Goal: Transaction & Acquisition: Purchase product/service

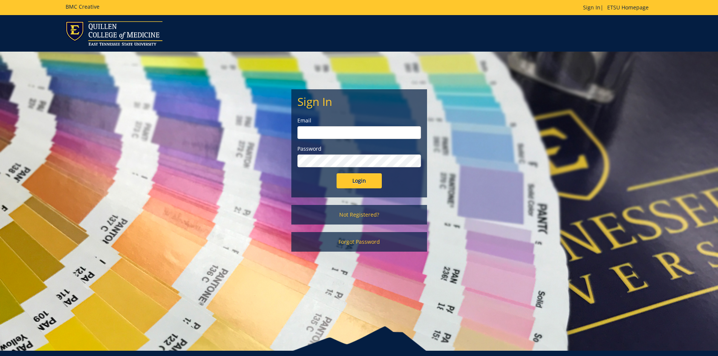
click at [345, 129] on input "email" at bounding box center [359, 132] width 124 height 13
type input "smithje@etsu.edu"
click at [336, 173] on input "Login" at bounding box center [358, 180] width 45 height 15
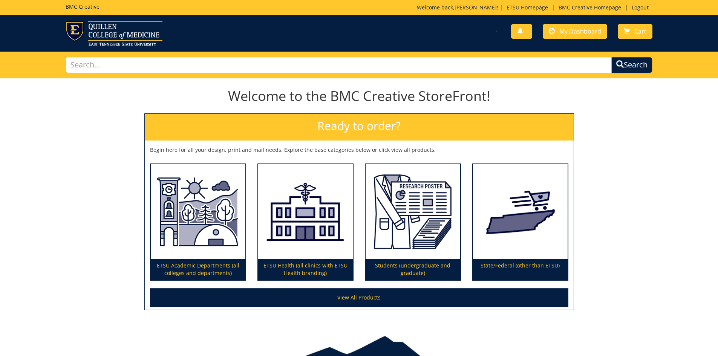
click at [583, 43] on div "You have no new notifications My Dashboard Cart" at bounding box center [359, 33] width 718 height 24
click at [584, 41] on div "You have no new notifications My Dashboard Cart" at bounding box center [359, 33] width 718 height 24
drag, startPoint x: 584, startPoint y: 41, endPoint x: 584, endPoint y: 32, distance: 8.3
click at [584, 40] on div "You have no new notifications My Dashboard Cart" at bounding box center [508, 31] width 299 height 21
click at [584, 32] on span "My Dashboard" at bounding box center [580, 31] width 42 height 8
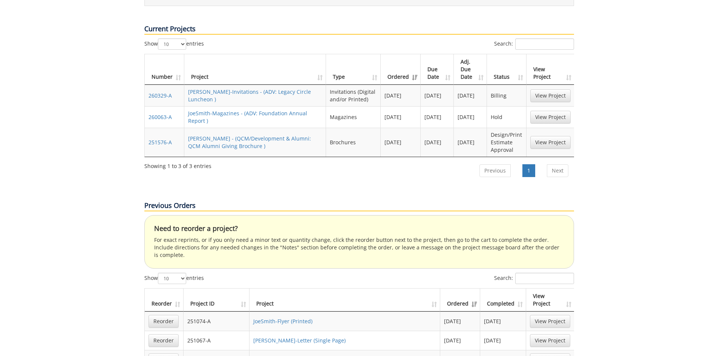
scroll to position [339, 0]
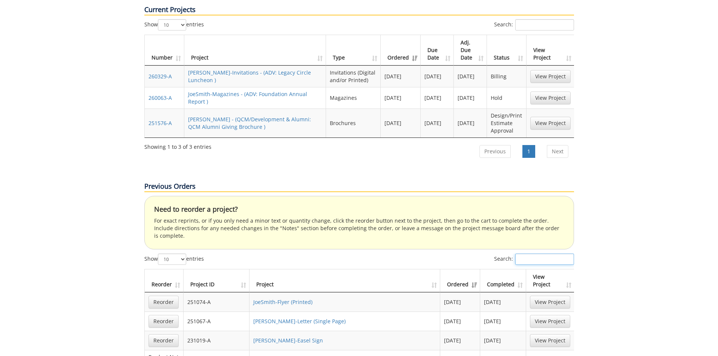
click at [515, 254] on input "Search:" at bounding box center [544, 259] width 59 height 11
click at [560, 254] on input "Search:" at bounding box center [544, 259] width 59 height 11
paste input "251328-A"
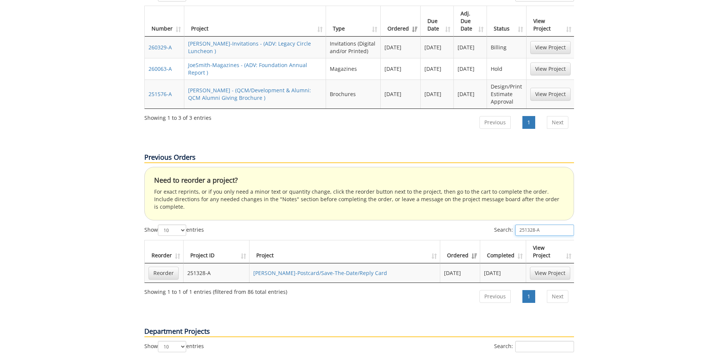
scroll to position [414, 0]
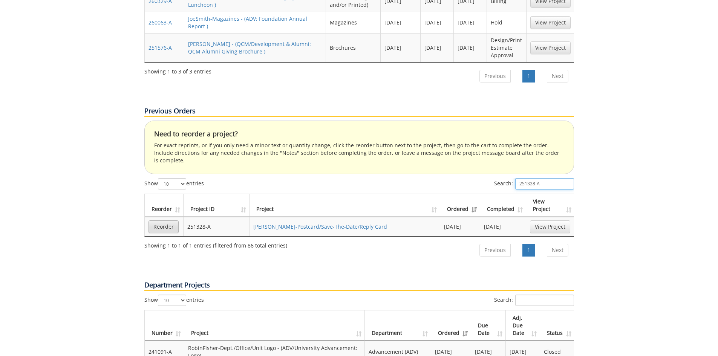
type input "251328-A"
click at [173, 220] on link "Reorder" at bounding box center [163, 226] width 30 height 13
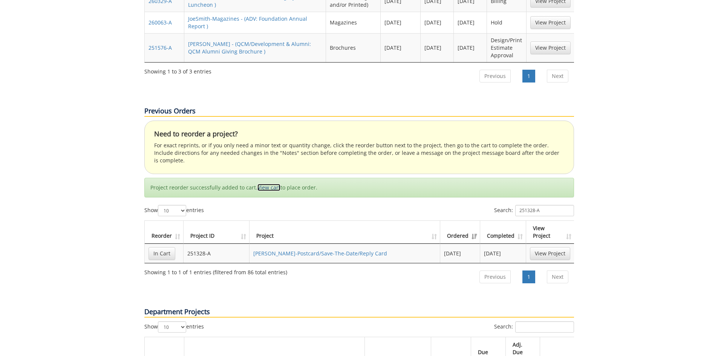
click at [272, 184] on link "View cart" at bounding box center [268, 187] width 23 height 7
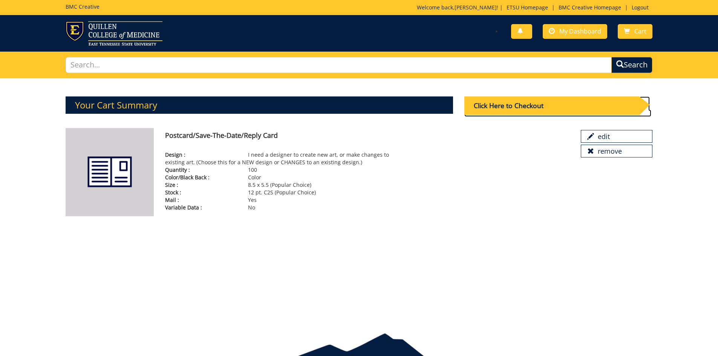
click at [532, 110] on div "Click Here to Checkout" at bounding box center [551, 105] width 175 height 18
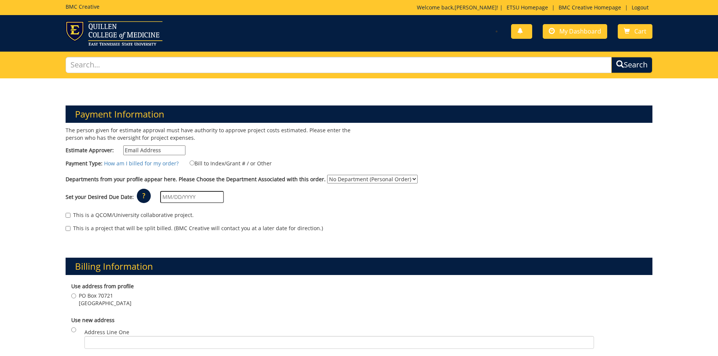
click at [166, 151] on input "Estimate Approver:" at bounding box center [154, 150] width 62 height 10
type input "[EMAIL_ADDRESS][DOMAIN_NAME]"
type input "2212 Lakeland Drive"
type input "Johnson City"
type input "37601"
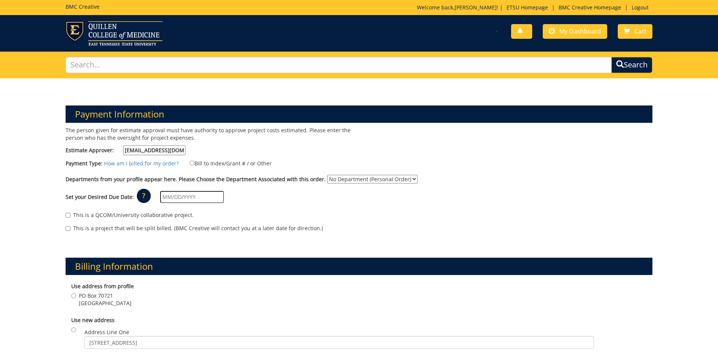
click at [213, 162] on label "Bill to Index/Grant # / or Other" at bounding box center [226, 163] width 92 height 8
click at [194, 162] on input "Bill to Index/Grant # / or Other" at bounding box center [192, 163] width 5 height 5
radio input "true"
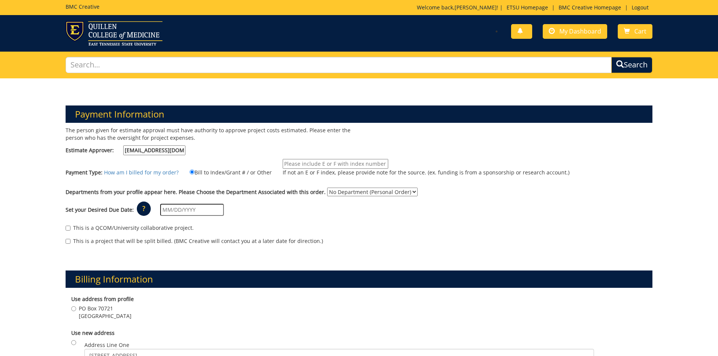
click at [299, 159] on input "If not an E or F index, please provide note for the source. (ex. funding is fro…" at bounding box center [336, 164] width 106 height 10
type input "E62000"
click at [356, 194] on select "No Department (Personal Order) Advancement (ADV)" at bounding box center [372, 192] width 90 height 9
select select "276"
click at [327, 188] on select "No Department (Personal Order) Advancement (ADV)" at bounding box center [372, 192] width 90 height 9
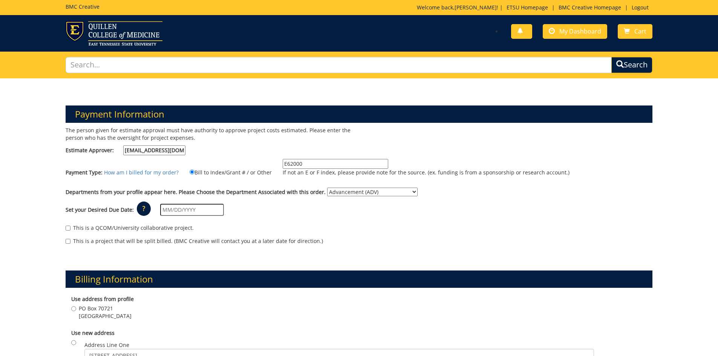
click at [197, 213] on input "text" at bounding box center [192, 210] width 64 height 12
click at [174, 260] on td "6" at bounding box center [176, 261] width 12 height 11
type input "10/06/2025"
click at [280, 231] on div "This is a QCOM/University collaborative project." at bounding box center [359, 229] width 587 height 11
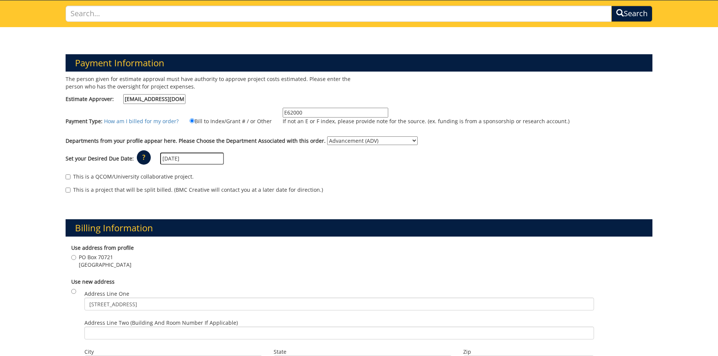
scroll to position [75, 0]
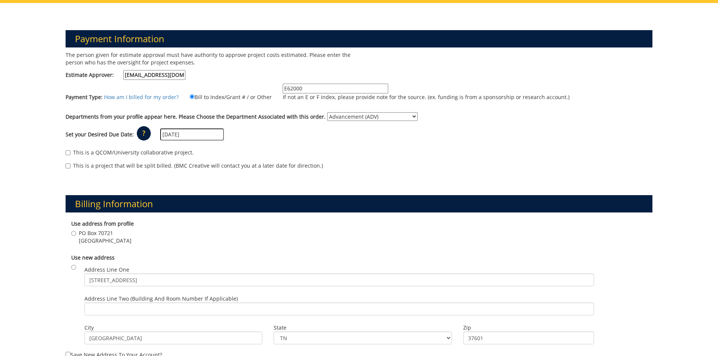
click at [77, 234] on label "PO Box 70721 Johnson City , TN 37614" at bounding box center [101, 236] width 60 height 15
click at [76, 234] on input "PO Box 70721 Johnson City , TN 37614" at bounding box center [73, 233] width 5 height 5
radio input "true"
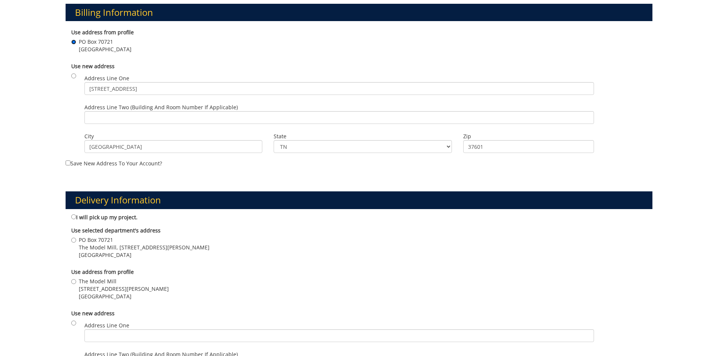
scroll to position [339, 0]
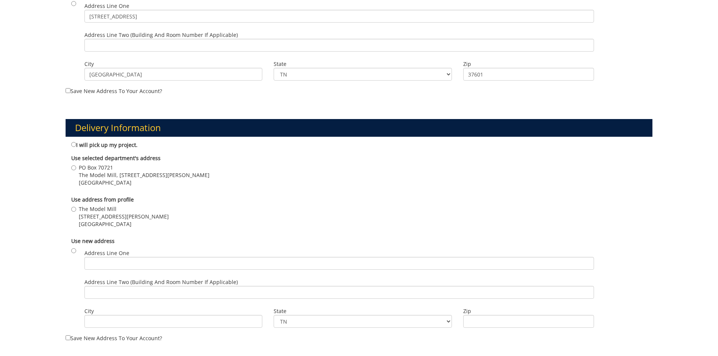
click at [72, 216] on label "The Model Mill 602 Sevier Street Johnson City , TN 37614" at bounding box center [120, 216] width 98 height 23
click at [72, 212] on input "The Model Mill 602 Sevier Street Johnson City , TN 37614" at bounding box center [73, 209] width 5 height 5
radio input "true"
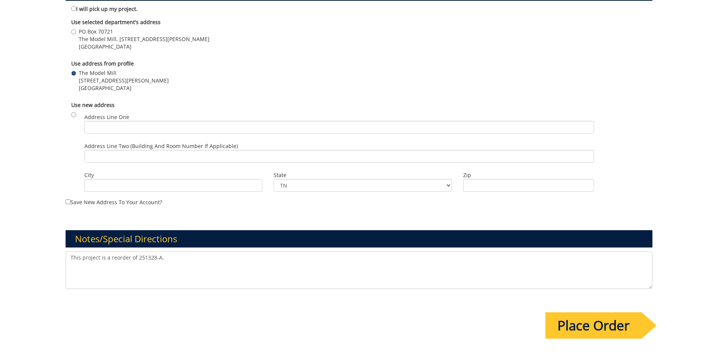
scroll to position [528, 0]
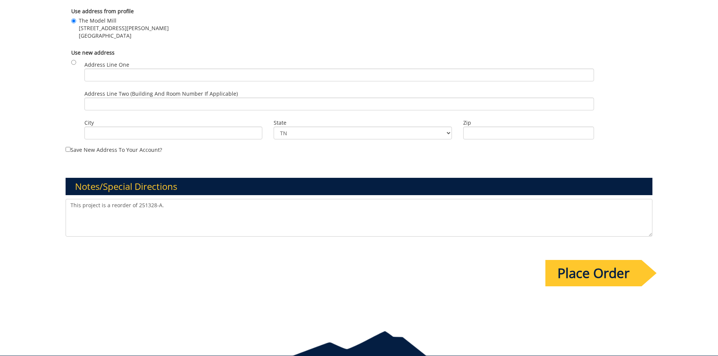
click at [213, 215] on textarea "This project is a reorder of 251328-A." at bounding box center [359, 218] width 587 height 38
click at [625, 270] on input "Place Order" at bounding box center [593, 273] width 96 height 26
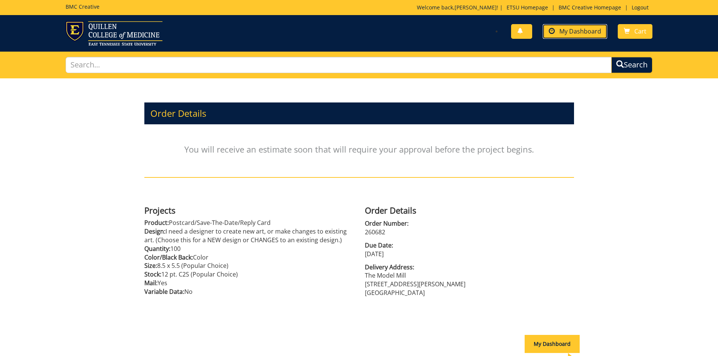
click at [567, 32] on span "My Dashboard" at bounding box center [580, 31] width 42 height 8
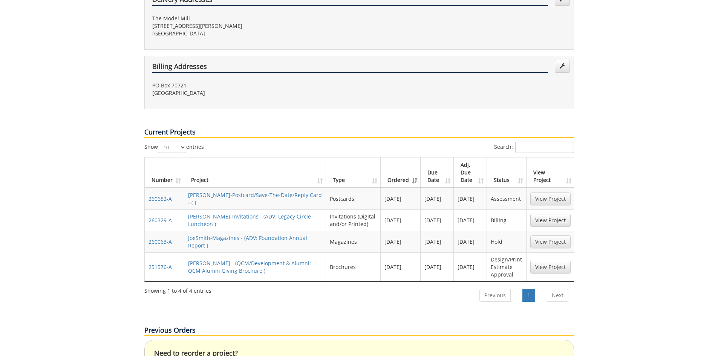
scroll to position [264, 0]
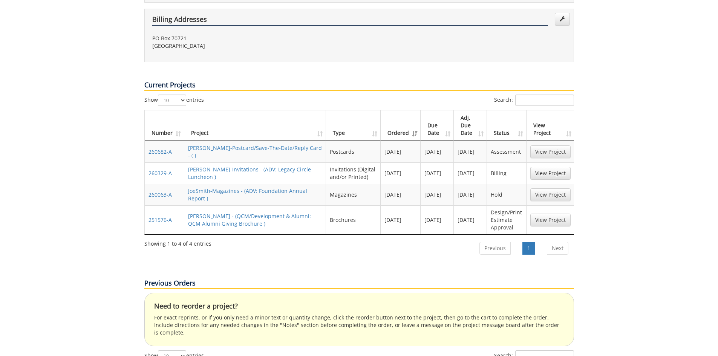
click at [432, 260] on div "Previous Orders" at bounding box center [359, 276] width 441 height 32
click at [520, 95] on input "Search:" at bounding box center [544, 100] width 59 height 11
paste input "251459-A"
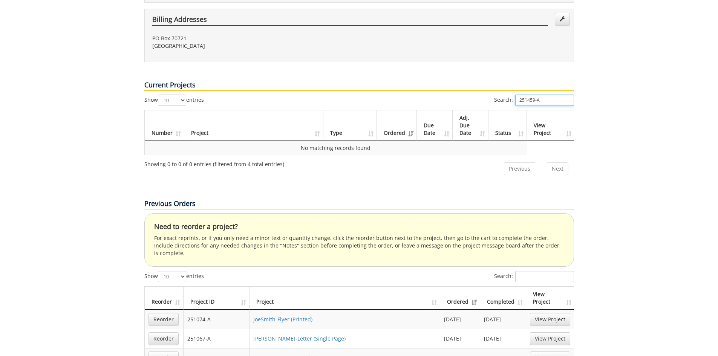
type input "251459-A"
drag, startPoint x: 529, startPoint y: 257, endPoint x: 528, endPoint y: 249, distance: 7.2
click at [529, 271] on div "Search:" at bounding box center [534, 277] width 80 height 13
click at [528, 271] on input "Search:" at bounding box center [544, 276] width 59 height 11
paste input "251459-A"
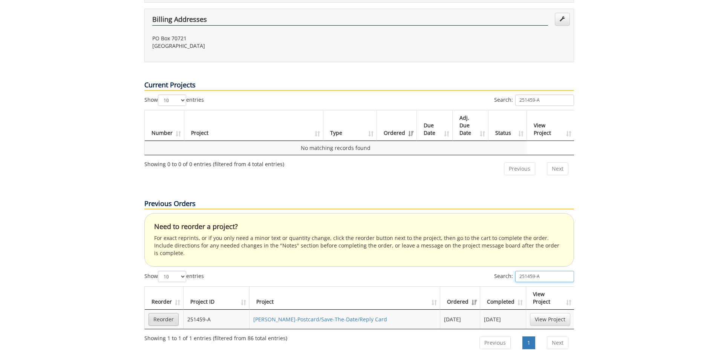
type input "251459-A"
click at [158, 313] on link "Reorder" at bounding box center [163, 319] width 30 height 13
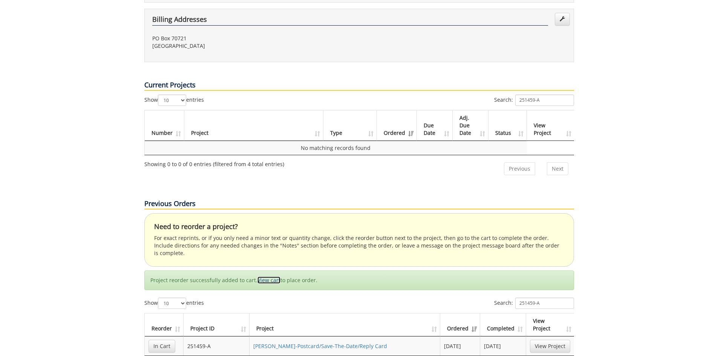
click at [269, 277] on link "View cart" at bounding box center [268, 280] width 23 height 7
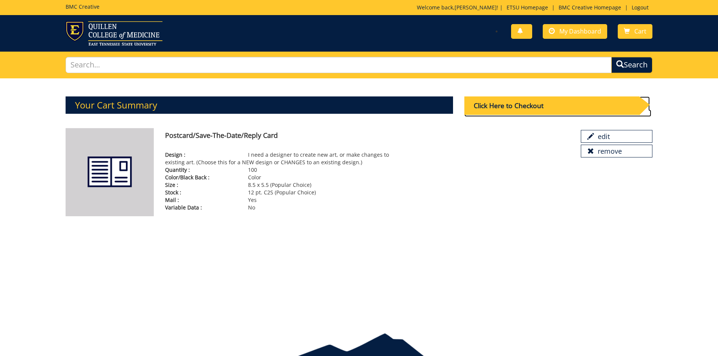
click at [553, 106] on div "Click Here to Checkout" at bounding box center [551, 105] width 175 height 18
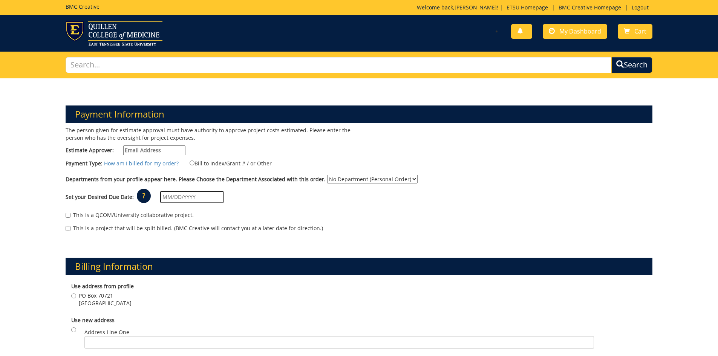
click at [131, 149] on input "Estimate Approver:" at bounding box center [154, 150] width 62 height 10
type input "[EMAIL_ADDRESS][DOMAIN_NAME]"
type input "[STREET_ADDRESS]"
type input "[GEOGRAPHIC_DATA]"
type input "37601"
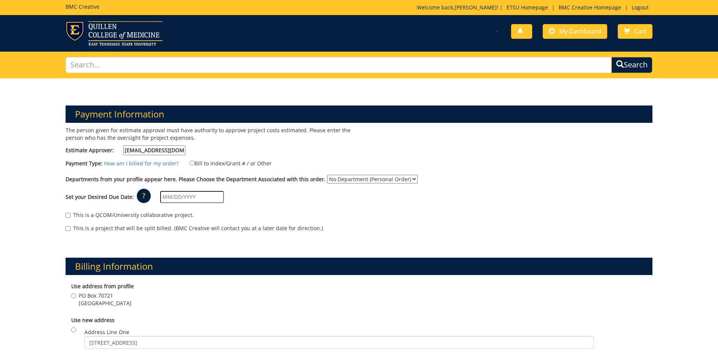
click at [216, 161] on label "Bill to Index/Grant # / or Other" at bounding box center [226, 163] width 92 height 8
click at [194, 161] on input "Bill to Index/Grant # / or Other" at bounding box center [192, 163] width 5 height 5
radio input "true"
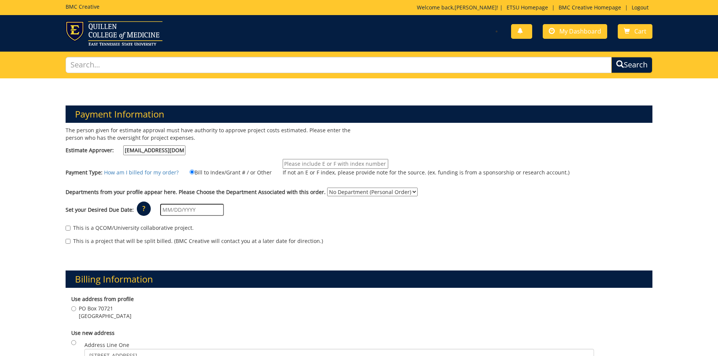
click at [339, 158] on div "The person given for estimate approval must have authority to approve project c…" at bounding box center [209, 143] width 299 height 32
click at [338, 164] on input "If not an E or F index, please provide note for the source. (ex. funding is fro…" at bounding box center [336, 164] width 106 height 10
type input "E62000"
click at [338, 191] on select "No Department (Personal Order) Advancement (ADV)" at bounding box center [372, 192] width 90 height 9
select select "276"
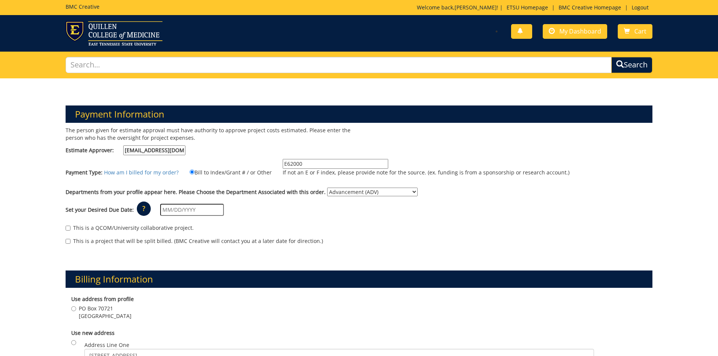
click at [327, 188] on select "No Department (Personal Order) Advancement (ADV)" at bounding box center [372, 192] width 90 height 9
click at [196, 212] on input "text" at bounding box center [192, 210] width 64 height 12
click at [177, 260] on td "6" at bounding box center [176, 261] width 12 height 11
type input "10/06/2025"
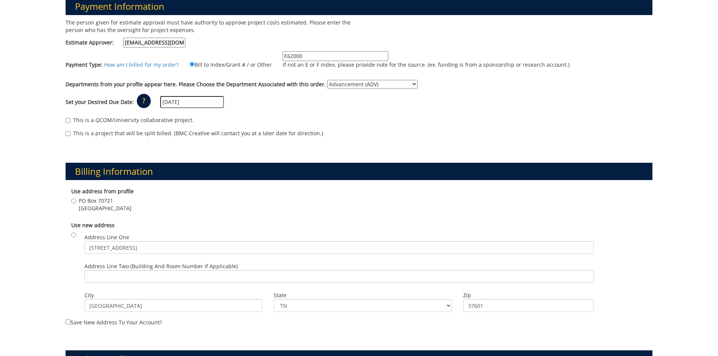
scroll to position [113, 0]
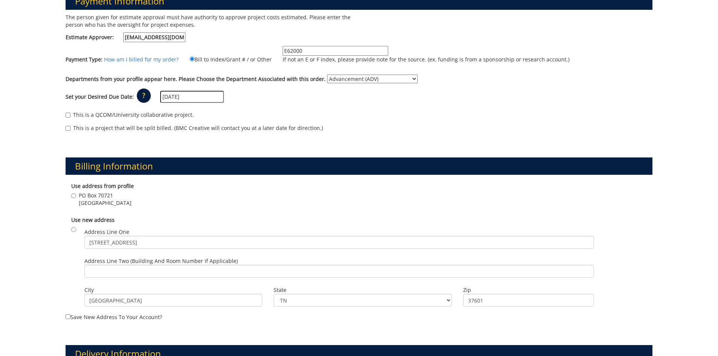
click at [69, 198] on div "Use address from profile PO Box 70721 Johnson City , TN 37614" at bounding box center [359, 196] width 587 height 34
click at [72, 199] on label "PO Box 70721 Johnson City , TN 37614" at bounding box center [101, 199] width 60 height 15
click at [72, 198] on input "PO Box 70721 Johnson City , TN 37614" at bounding box center [73, 195] width 5 height 5
radio input "true"
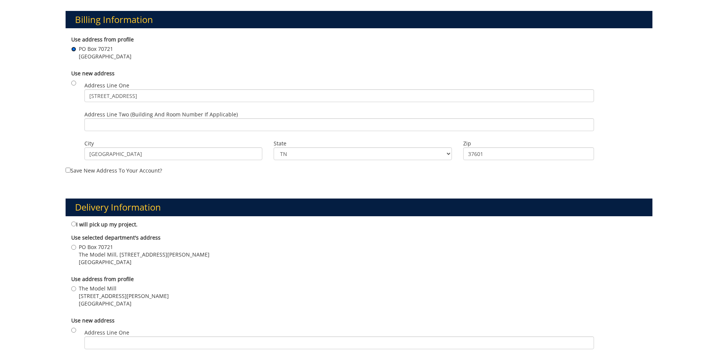
scroll to position [264, 0]
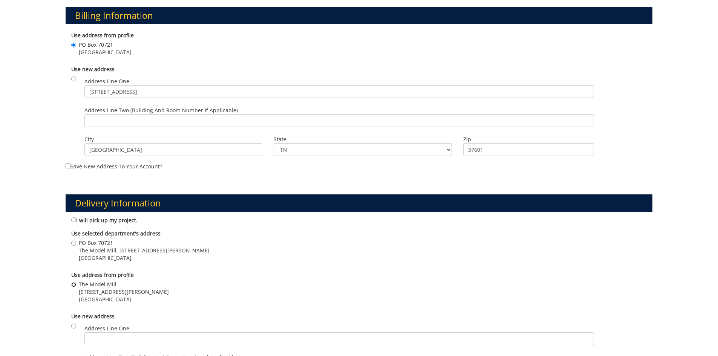
click at [73, 282] on input "The Model Mill 602 Sevier Street Johnson City , TN 37614" at bounding box center [73, 284] width 5 height 5
radio input "true"
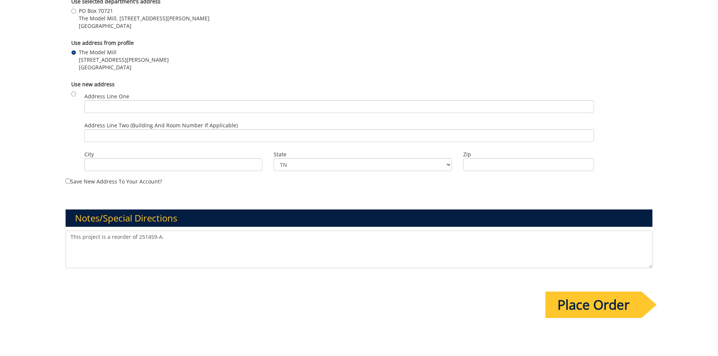
scroll to position [563, 0]
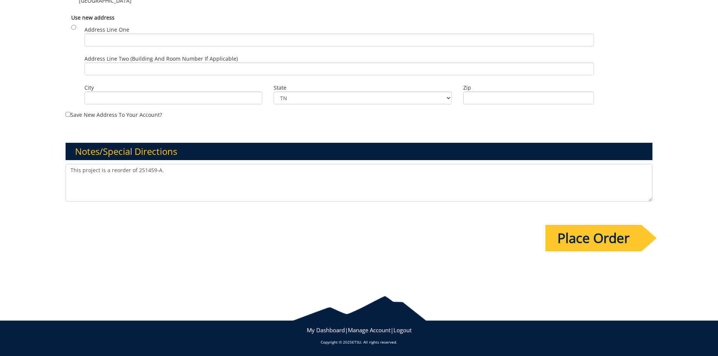
click at [580, 239] on input "Place Order" at bounding box center [593, 238] width 96 height 26
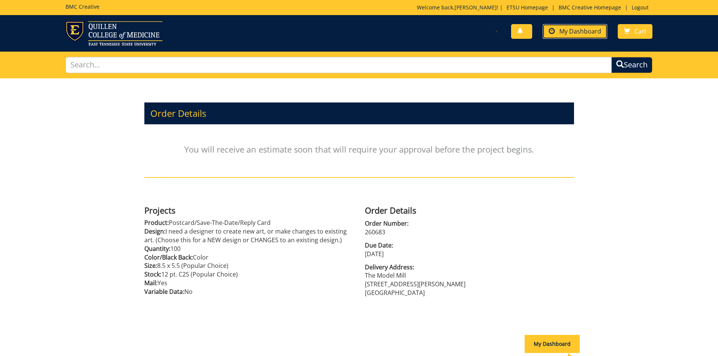
click at [580, 34] on span "My Dashboard" at bounding box center [580, 31] width 42 height 8
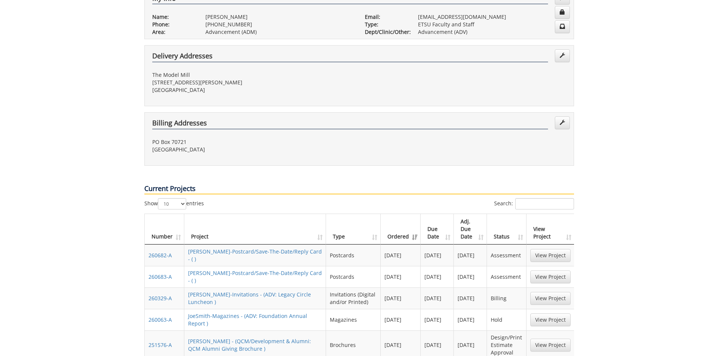
scroll to position [188, 0]
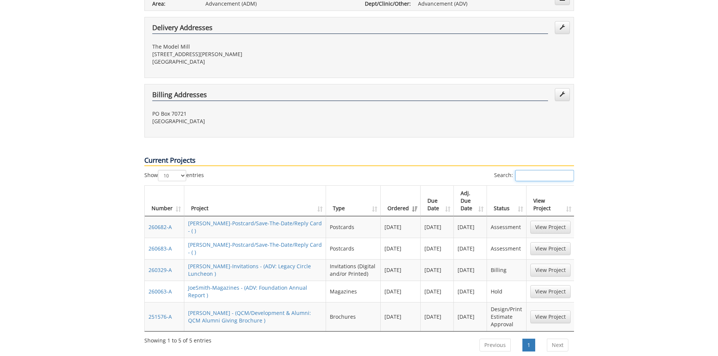
click at [520, 170] on input "Search:" at bounding box center [544, 175] width 59 height 11
paste input "251296-A"
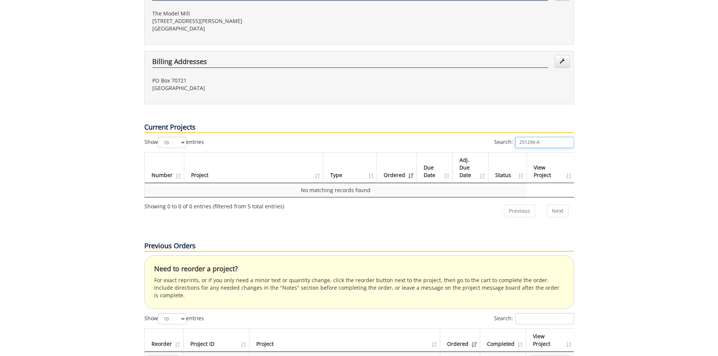
scroll to position [264, 0]
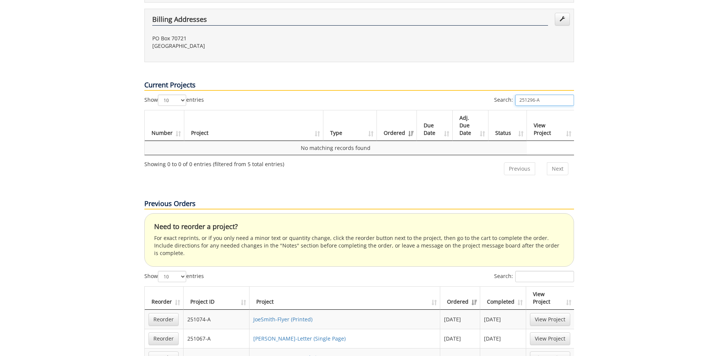
click at [554, 95] on input "251296-A" at bounding box center [544, 100] width 59 height 11
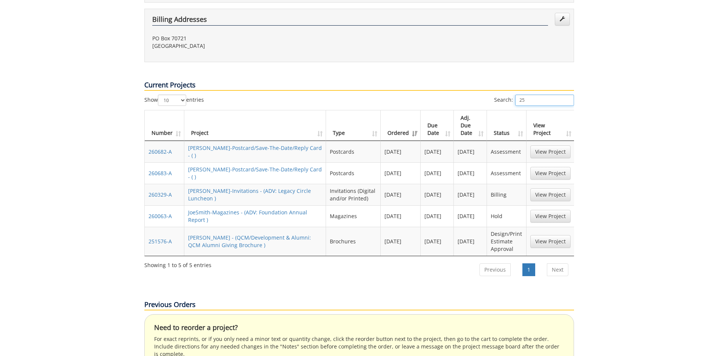
type input "2"
drag, startPoint x: 313, startPoint y: 318, endPoint x: 364, endPoint y: 304, distance: 52.8
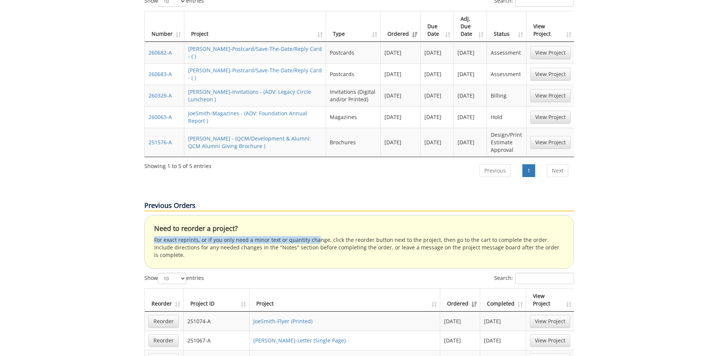
scroll to position [377, 0]
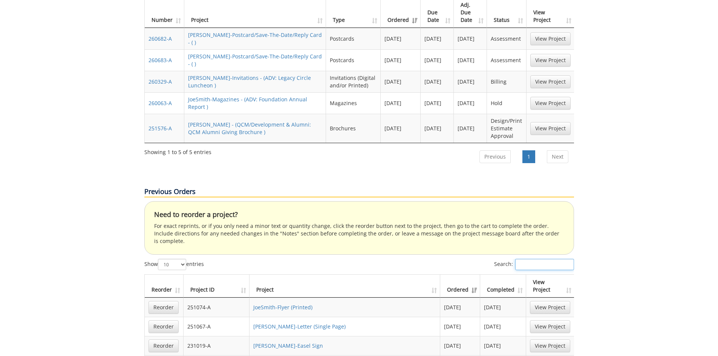
click at [549, 259] on input "Search:" at bounding box center [544, 264] width 59 height 11
paste input "251296-A"
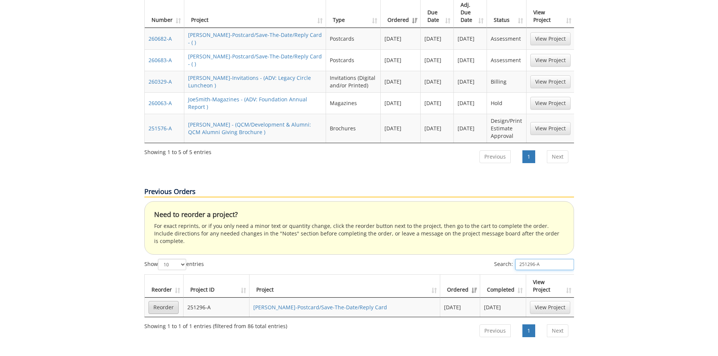
type input "251296-A"
click at [164, 301] on link "Reorder" at bounding box center [163, 307] width 30 height 13
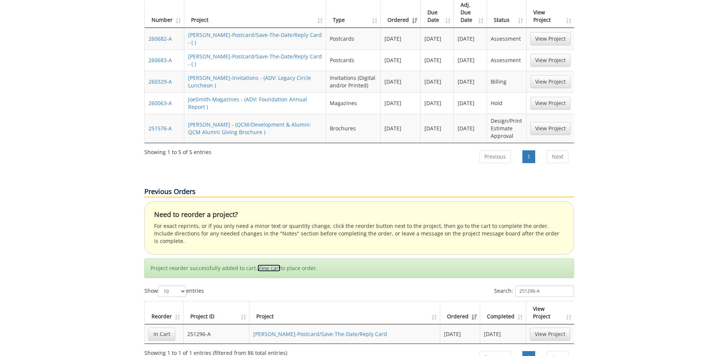
click at [263, 265] on link "View cart" at bounding box center [268, 268] width 23 height 7
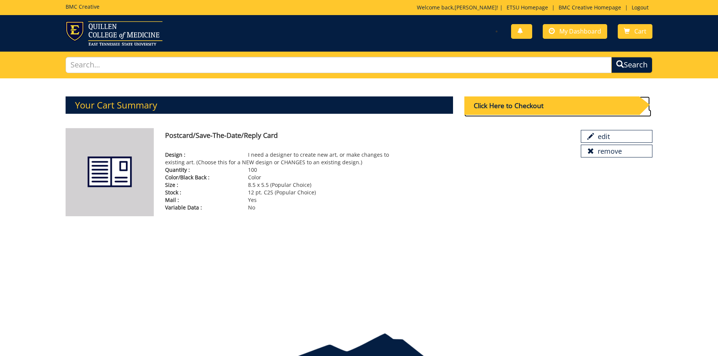
click at [543, 111] on div "Click Here to Checkout" at bounding box center [551, 105] width 175 height 18
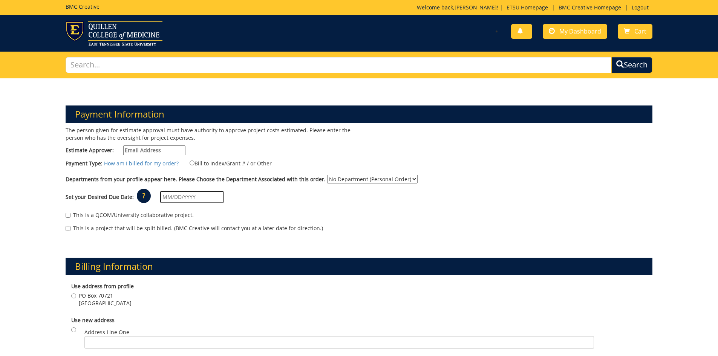
click at [145, 150] on input "Estimate Approver:" at bounding box center [154, 150] width 62 height 10
type input "[EMAIL_ADDRESS][DOMAIN_NAME]"
type input "[STREET_ADDRESS]"
type input "[GEOGRAPHIC_DATA]"
type input "37601"
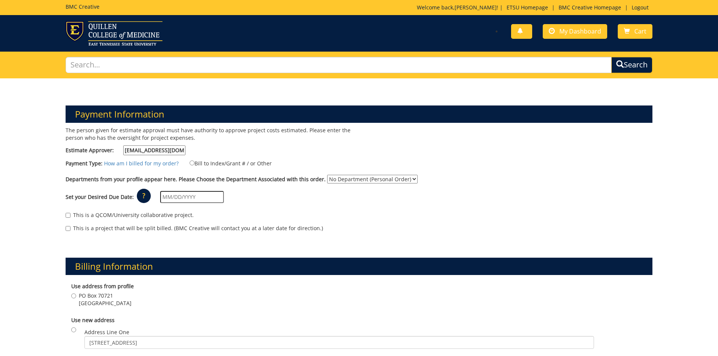
click at [191, 163] on label "Bill to Index/Grant # / or Other" at bounding box center [226, 163] width 92 height 8
click at [191, 163] on input "Bill to Index/Grant # / or Other" at bounding box center [192, 163] width 5 height 5
radio input "true"
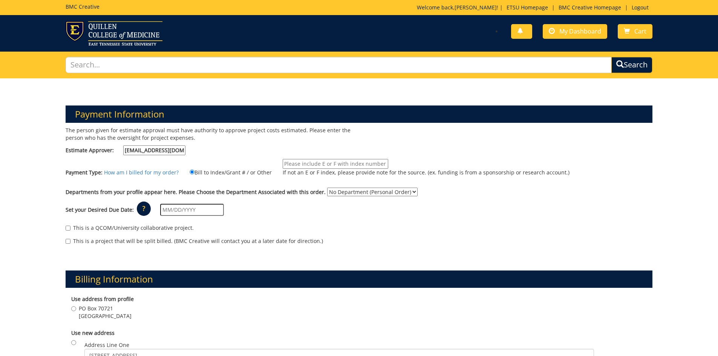
click at [317, 164] on input "If not an E or F index, please provide note for the source. (ex. funding is fro…" at bounding box center [336, 164] width 106 height 10
click at [333, 152] on div "The person given for estimate approval must have authority to approve project c…" at bounding box center [209, 143] width 299 height 32
click at [317, 163] on input "If not an E or F index, please provide note for the source. (ex. funding is fro…" at bounding box center [336, 164] width 106 height 10
type input "E62000"
click at [382, 210] on div "Set your Desired Due Date: ? × How long will my project take to finish? : Pleas…" at bounding box center [359, 210] width 598 height 21
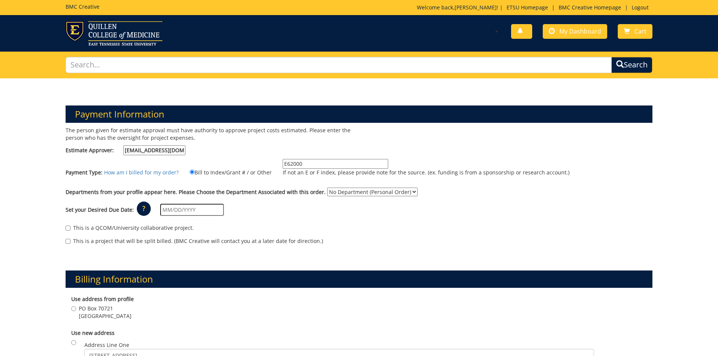
click at [383, 192] on select "No Department (Personal Order) Advancement (ADV)" at bounding box center [372, 192] width 90 height 9
select select "276"
click at [327, 188] on select "No Department (Personal Order) Advancement (ADV)" at bounding box center [372, 192] width 90 height 9
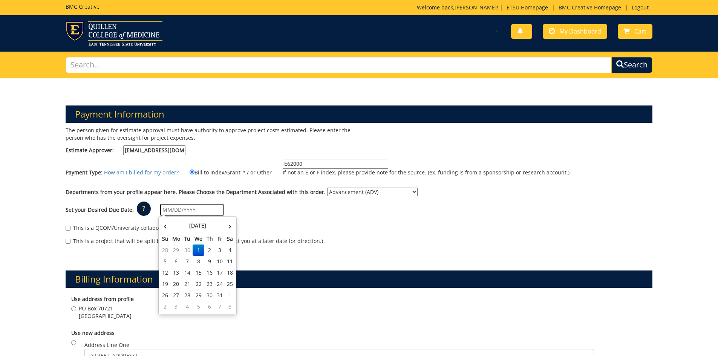
click at [171, 207] on input "text" at bounding box center [192, 210] width 64 height 12
click at [171, 265] on td "6" at bounding box center [176, 261] width 12 height 11
type input "[DATE]"
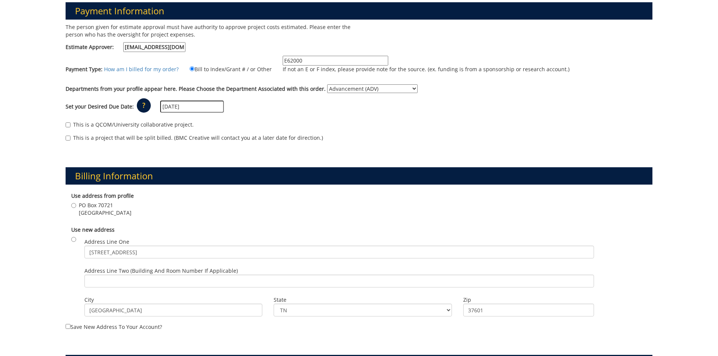
scroll to position [151, 0]
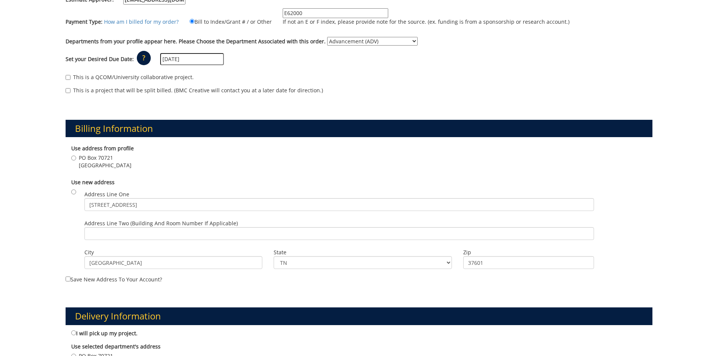
click at [67, 158] on div "Use address from profile [STREET_ADDRESS]" at bounding box center [359, 158] width 587 height 34
click at [70, 158] on div "Use address from profile [STREET_ADDRESS]" at bounding box center [359, 158] width 587 height 34
click at [71, 158] on div "Use address from profile [STREET_ADDRESS]" at bounding box center [359, 158] width 587 height 34
click at [73, 158] on input "[STREET_ADDRESS]" at bounding box center [73, 158] width 5 height 5
radio input "true"
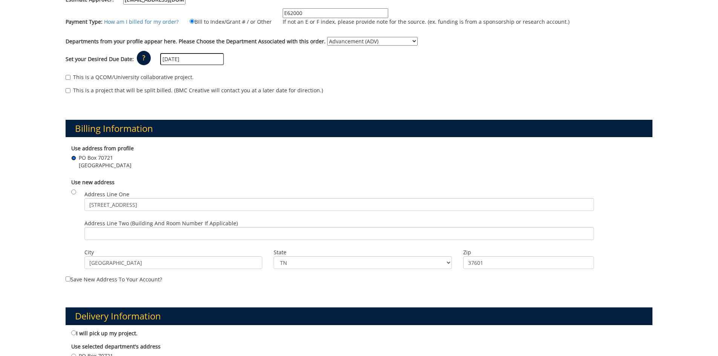
scroll to position [226, 0]
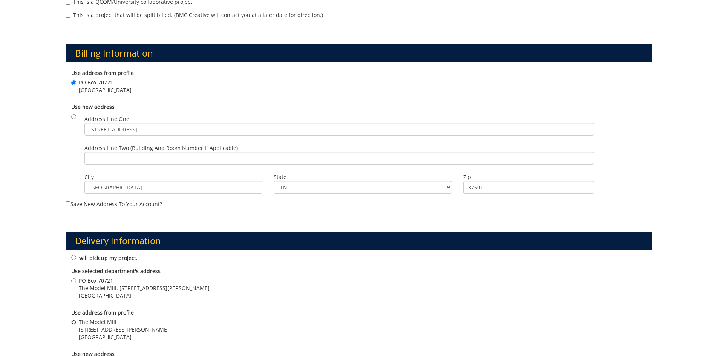
click at [74, 322] on input "The Model Mill [STREET_ADDRESS][PERSON_NAME]" at bounding box center [73, 322] width 5 height 5
radio input "true"
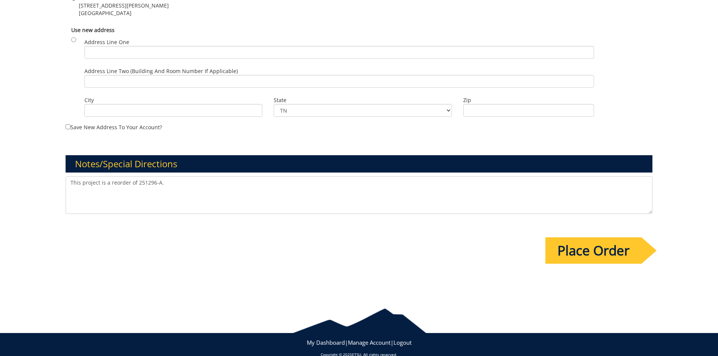
scroll to position [563, 0]
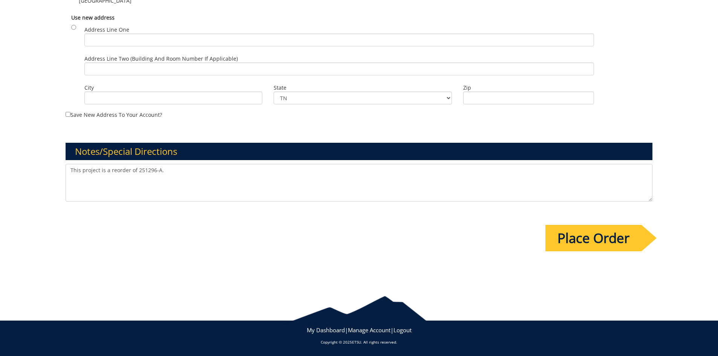
click at [628, 244] on input "Place Order" at bounding box center [593, 238] width 96 height 26
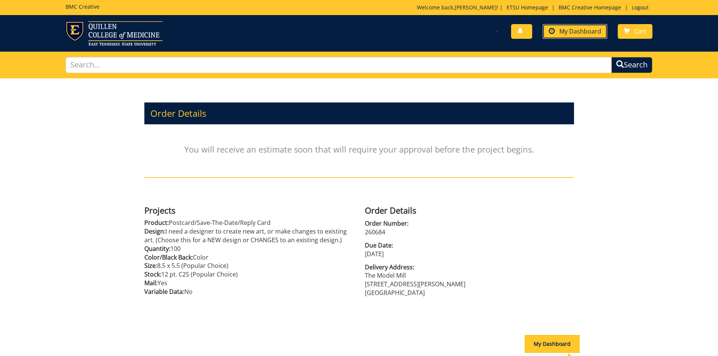
click at [572, 36] on link "My Dashboard" at bounding box center [575, 31] width 64 height 15
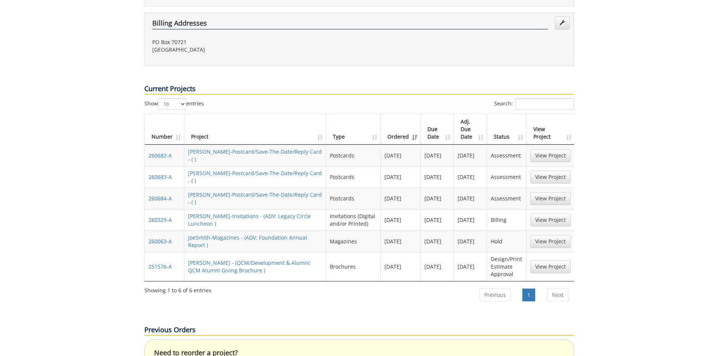
scroll to position [264, 0]
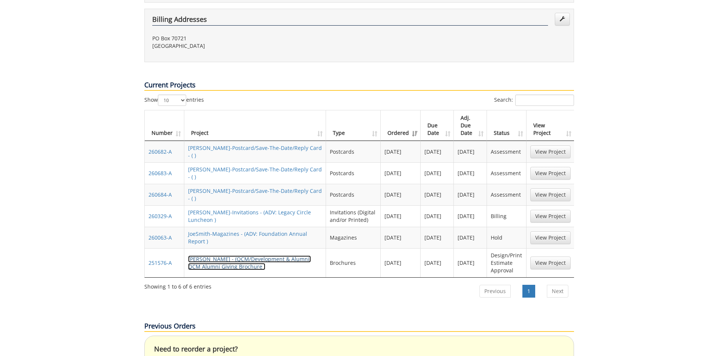
click at [277, 255] on link "[PERSON_NAME] - (QCM/Development & Alumni: QCM Alumni Giving Brochure )" at bounding box center [249, 262] width 123 height 15
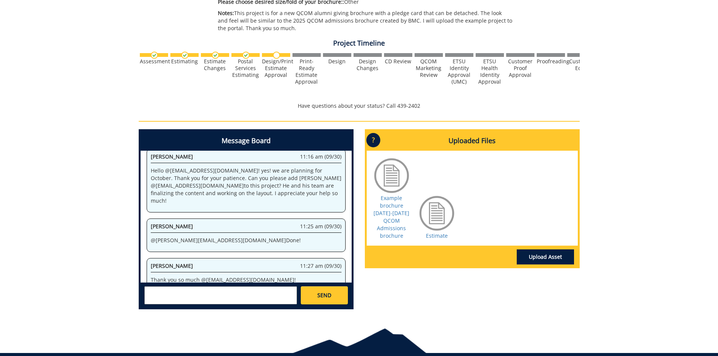
scroll to position [263, 0]
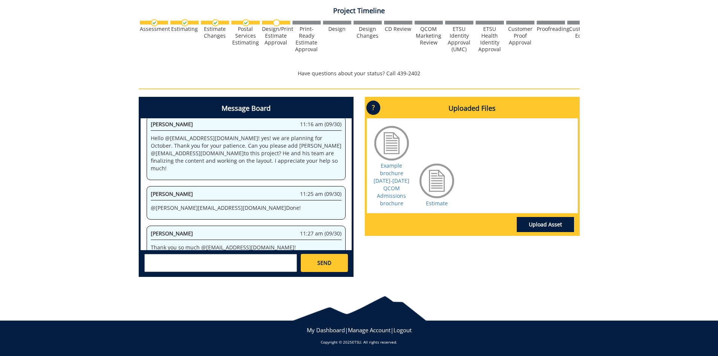
click at [193, 264] on textarea at bounding box center [220, 263] width 153 height 18
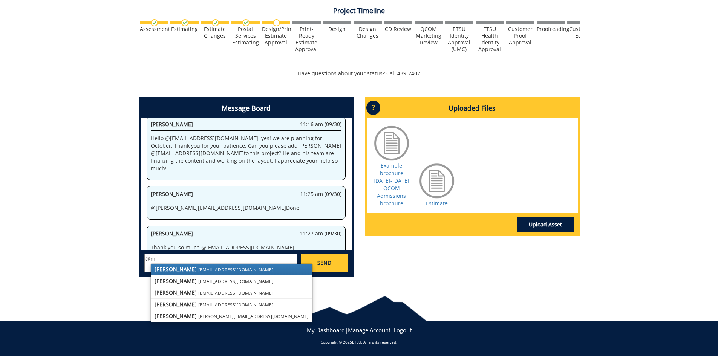
type textarea "@"
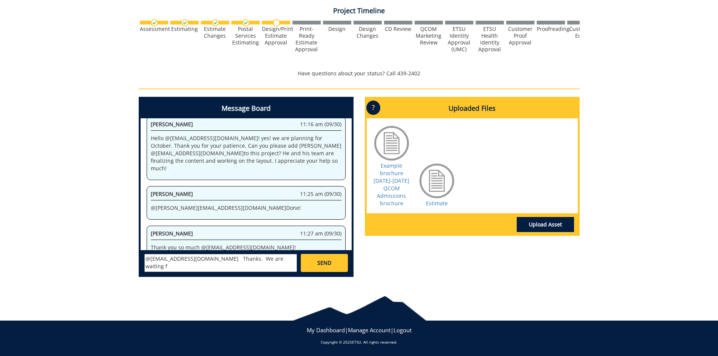
type textarea "@[EMAIL_ADDRESS][DOMAIN_NAME] Thanks. We are waiting"
